Goal: Task Accomplishment & Management: Manage account settings

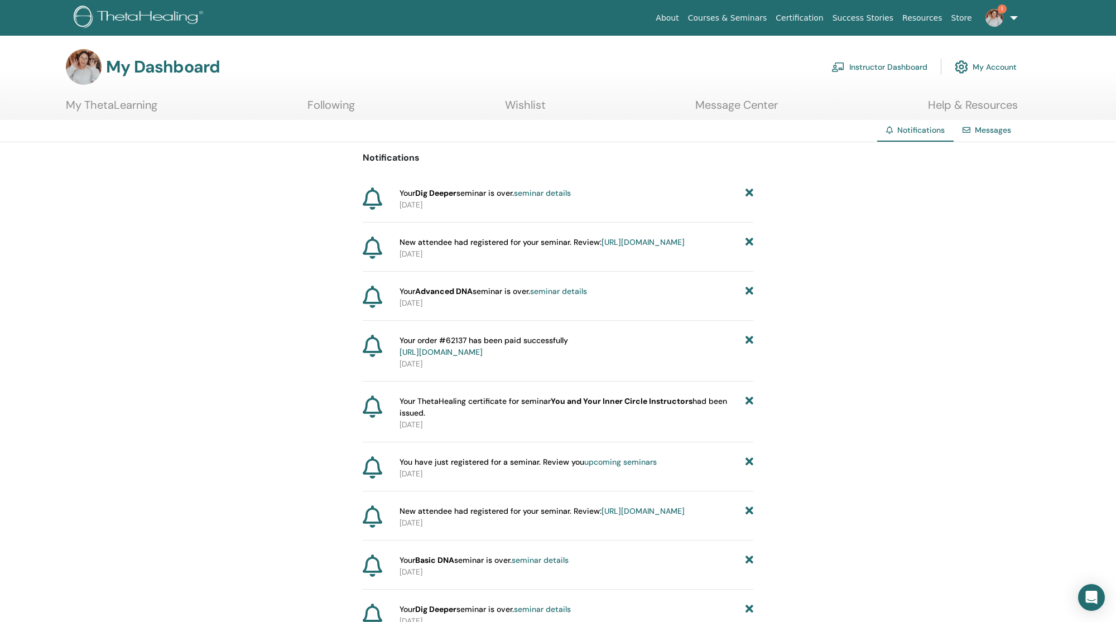
click at [880, 64] on link "Instructor Dashboard" at bounding box center [880, 67] width 96 height 25
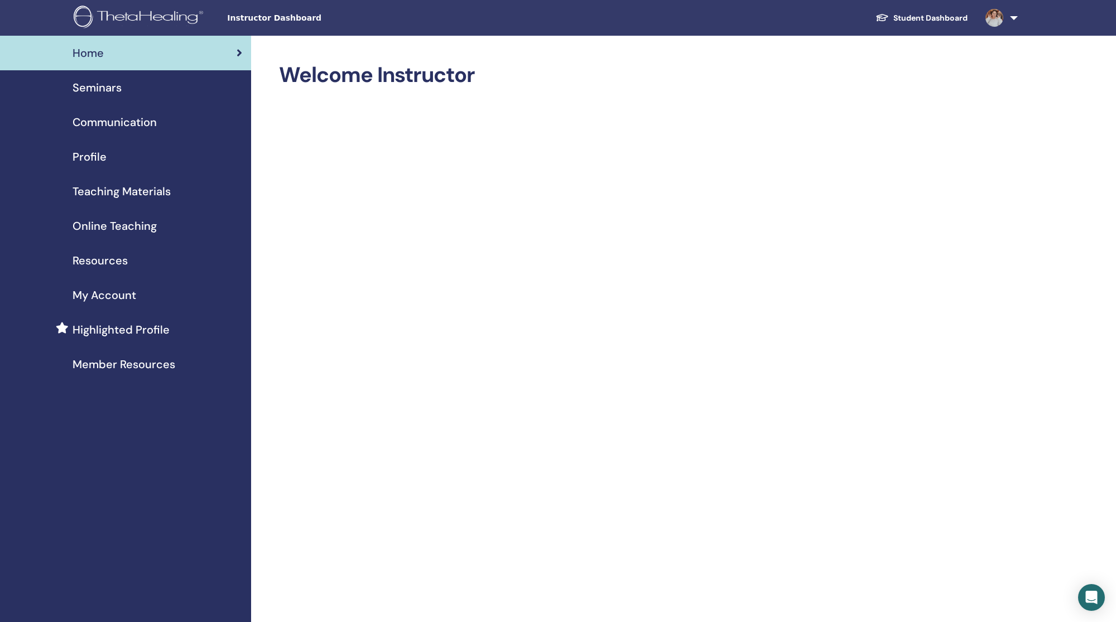
click at [109, 80] on span "Seminars" at bounding box center [97, 87] width 49 height 17
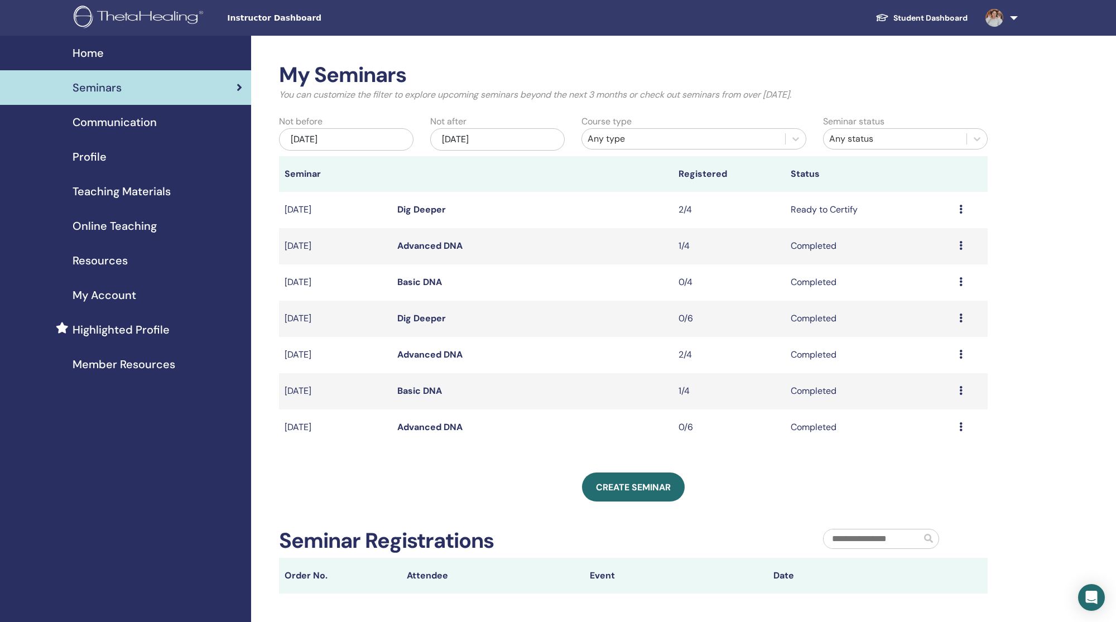
click at [961, 205] on icon at bounding box center [961, 209] width 3 height 9
click at [920, 227] on link "Attendees" at bounding box center [924, 227] width 42 height 12
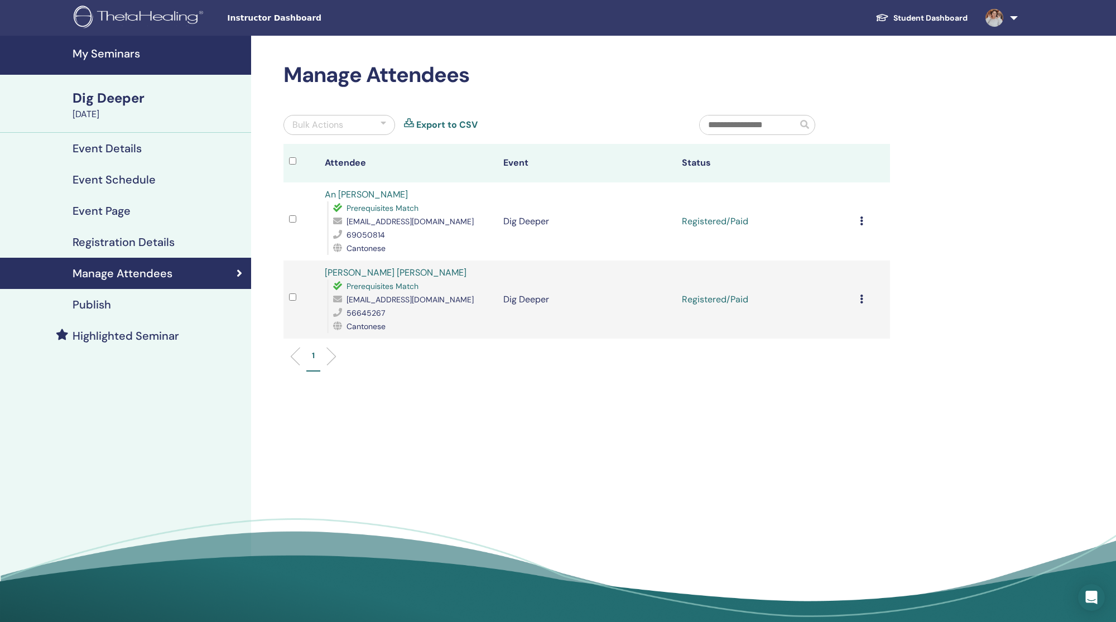
click at [862, 191] on td "Cancel Registration Do not auto-certify Mark as Paid Mark as Unpaid Mark as Abs…" at bounding box center [873, 222] width 36 height 78
click at [864, 217] on icon at bounding box center [861, 221] width 3 height 9
click at [841, 280] on p "Complete and Certify" at bounding box center [842, 286] width 88 height 13
click at [864, 295] on icon at bounding box center [861, 299] width 3 height 9
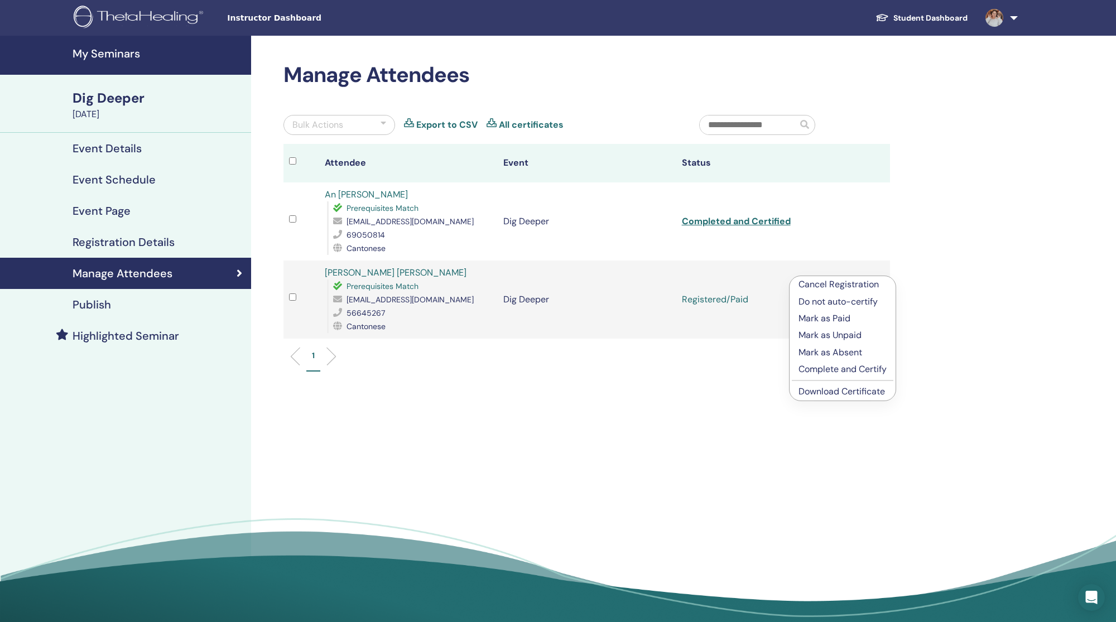
click at [853, 363] on p "Complete and Certify" at bounding box center [843, 369] width 88 height 13
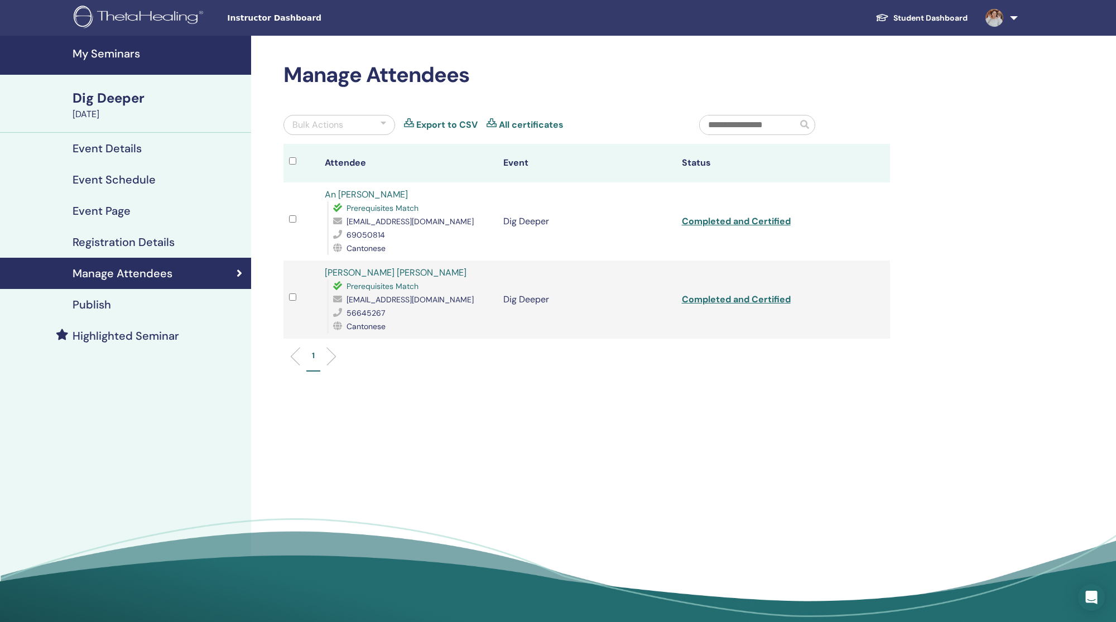
click at [119, 57] on h4 "My Seminars" at bounding box center [159, 53] width 172 height 13
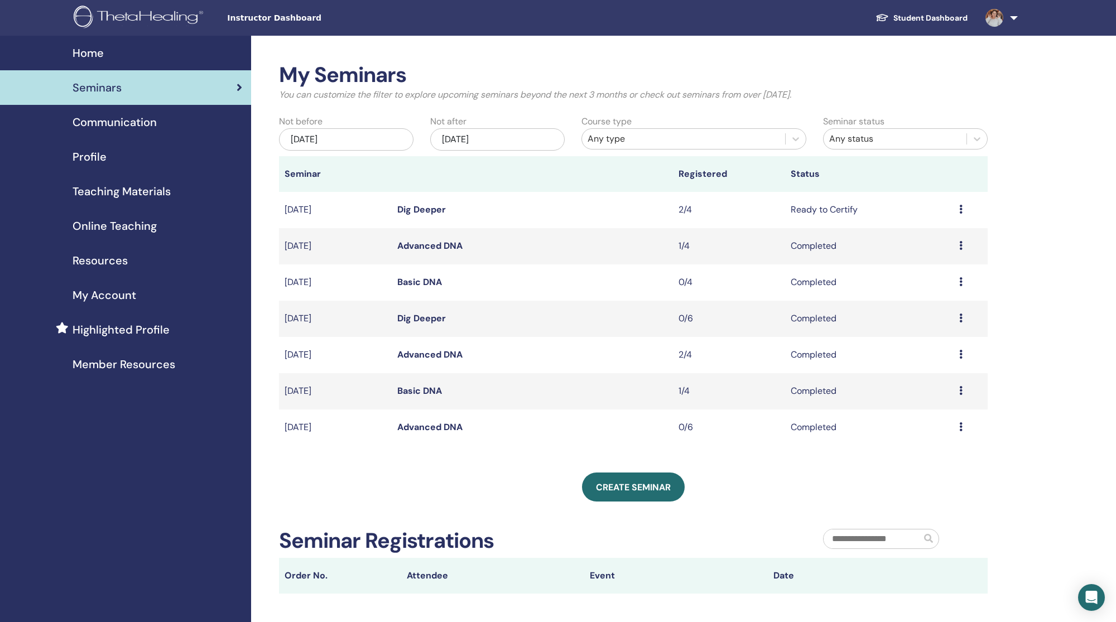
click at [140, 183] on span "Teaching Materials" at bounding box center [122, 191] width 98 height 17
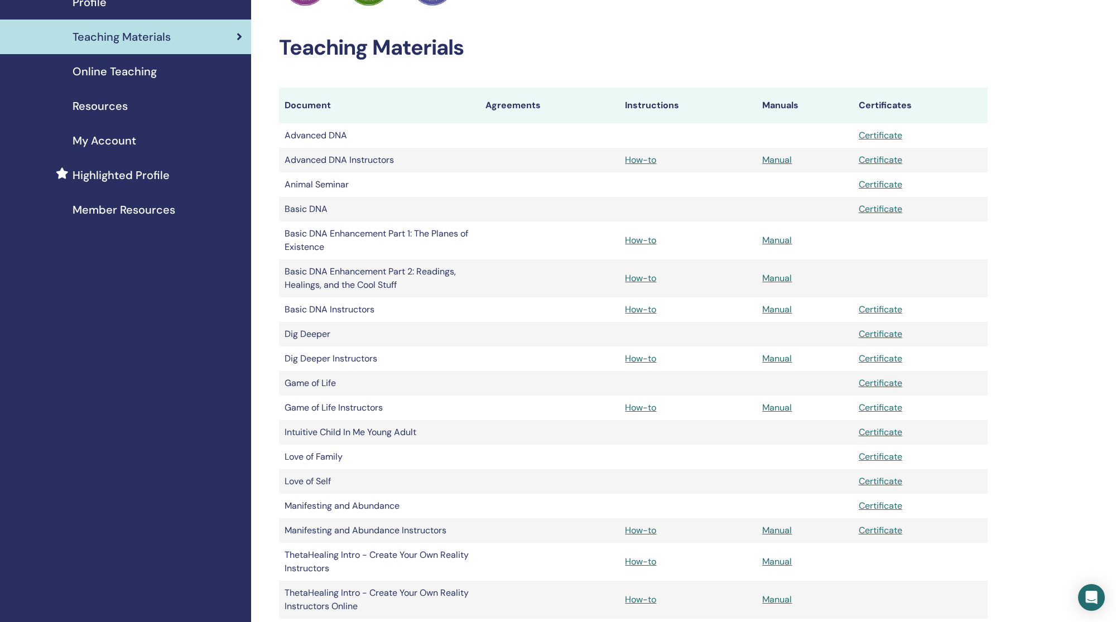
scroll to position [155, 0]
click at [643, 154] on link "How-to" at bounding box center [640, 160] width 31 height 12
